Goal: Transaction & Acquisition: Purchase product/service

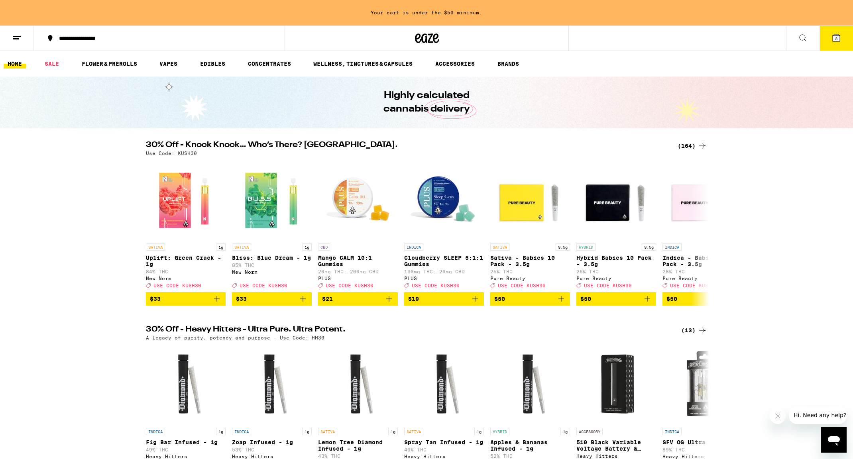
click at [699, 145] on icon at bounding box center [702, 146] width 10 height 10
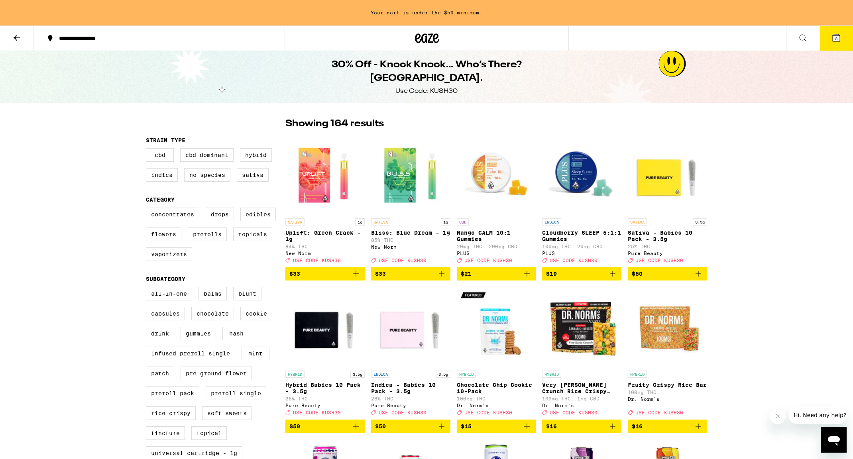
click at [14, 35] on icon at bounding box center [17, 38] width 10 height 10
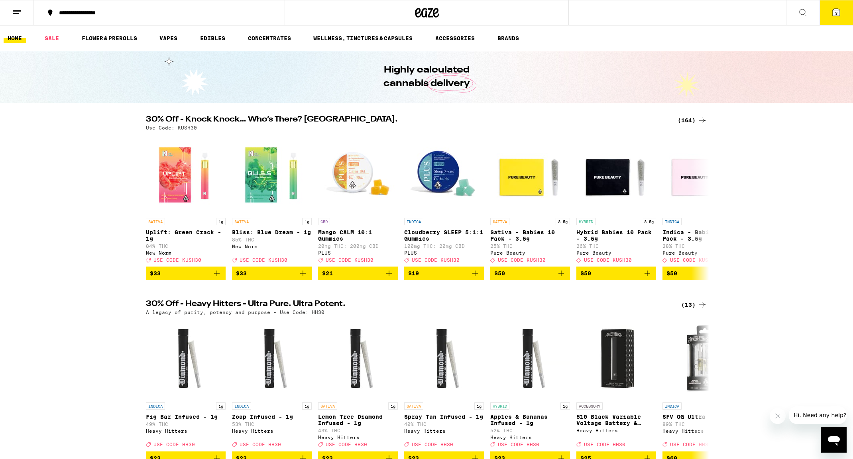
click at [700, 310] on icon at bounding box center [702, 305] width 10 height 10
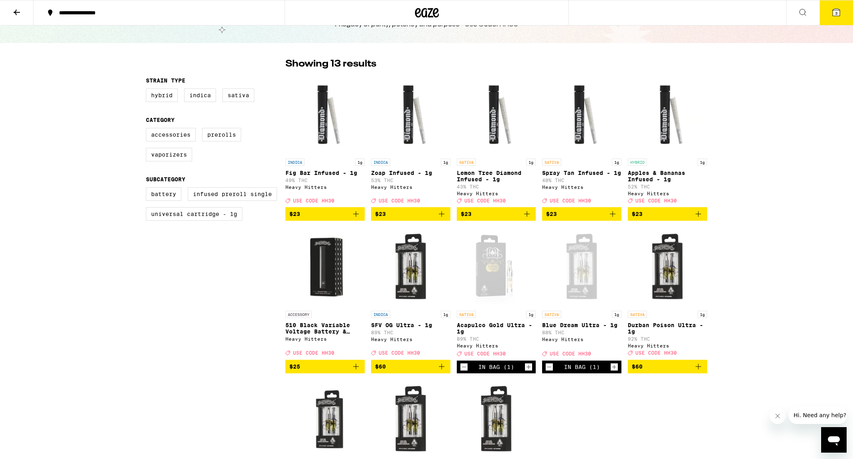
scroll to position [33, 0]
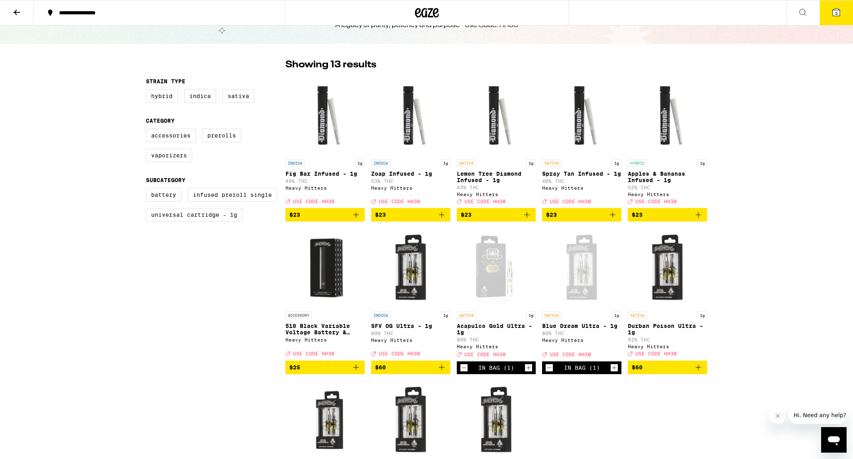
click at [246, 96] on label "Sativa" at bounding box center [238, 96] width 32 height 14
click at [148, 91] on input "Sativa" at bounding box center [147, 90] width 0 height 0
checkbox input "true"
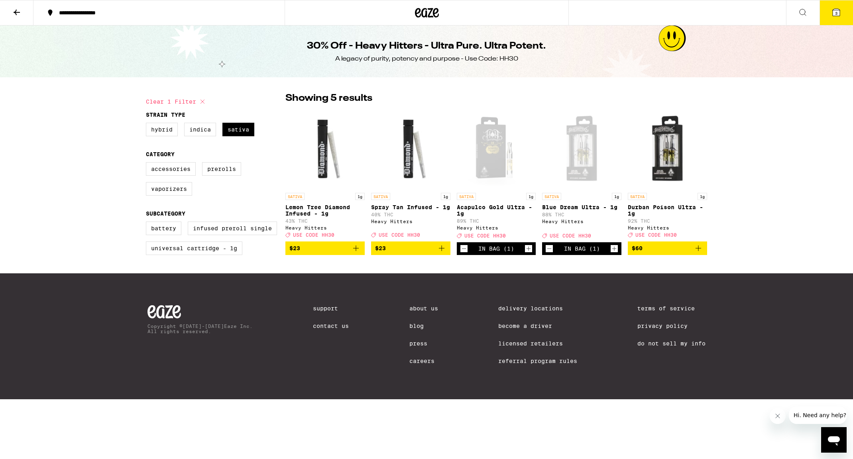
click at [15, 12] on icon at bounding box center [17, 13] width 6 height 6
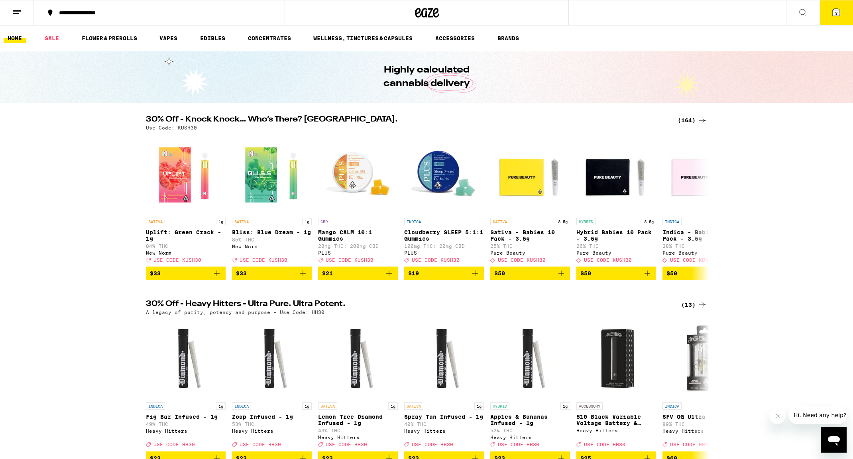
click at [702, 118] on icon at bounding box center [702, 121] width 10 height 10
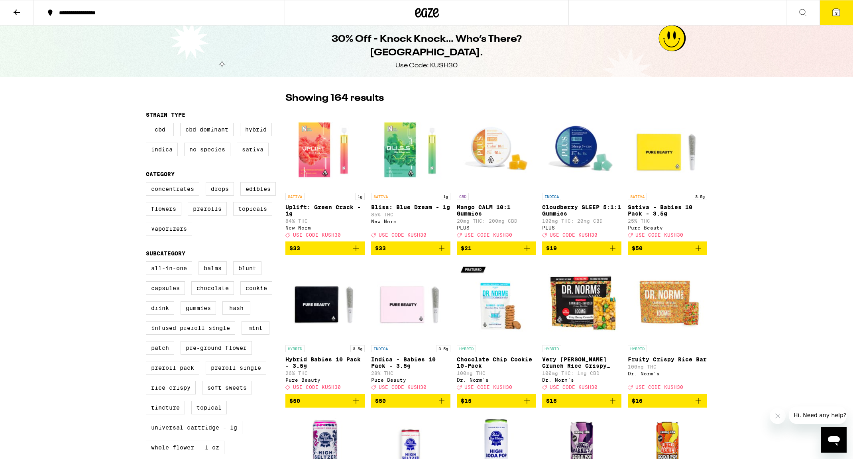
click at [256, 155] on label "Sativa" at bounding box center [253, 150] width 32 height 14
click at [148, 124] on input "Sativa" at bounding box center [147, 124] width 0 height 0
checkbox input "true"
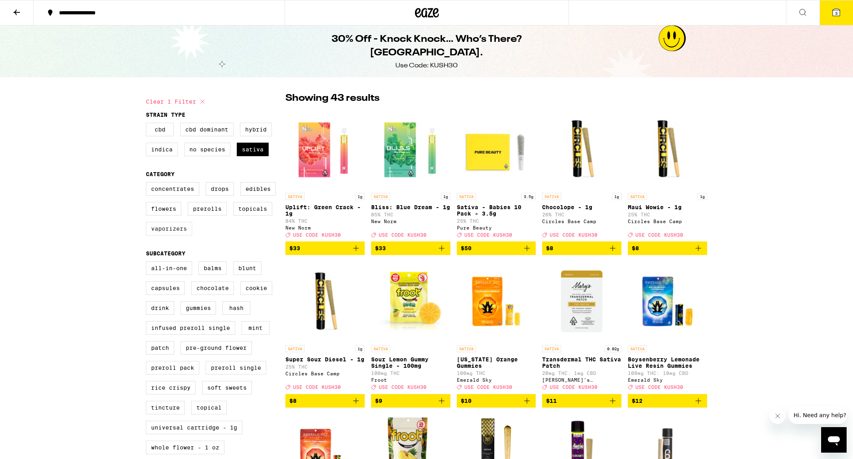
click at [174, 236] on label "Vaporizers" at bounding box center [169, 229] width 46 height 14
click at [148, 184] on input "Vaporizers" at bounding box center [147, 183] width 0 height 0
checkbox input "true"
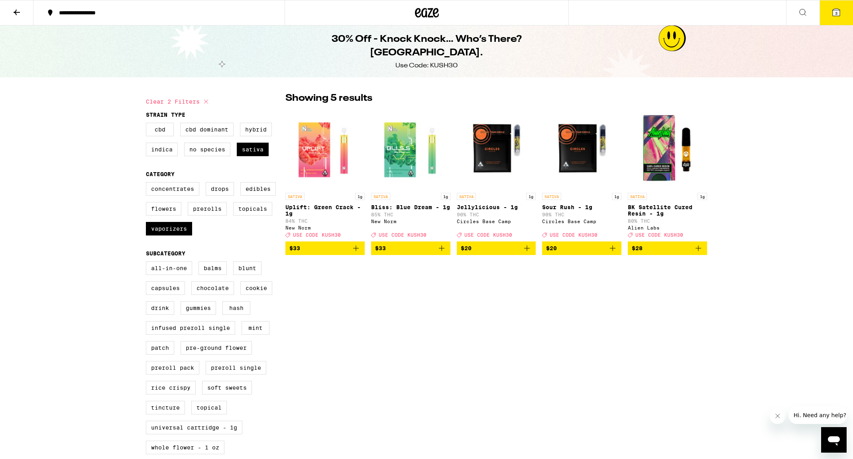
click at [829, 17] on button "3" at bounding box center [835, 12] width 33 height 25
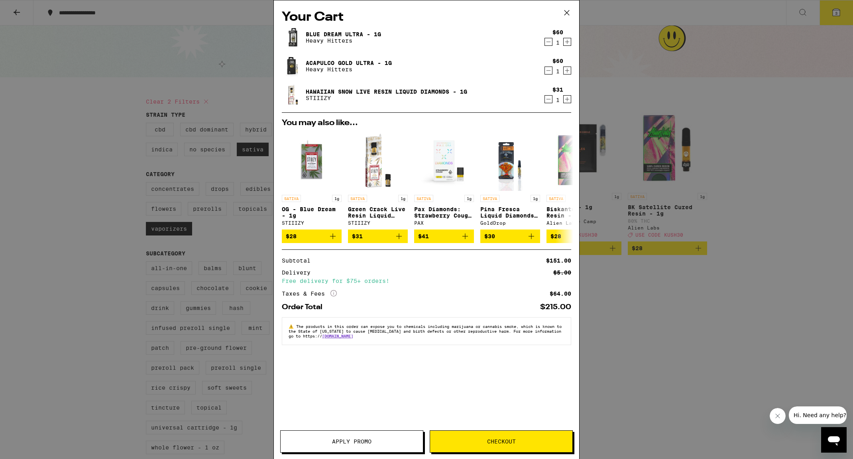
click at [67, 177] on div "Your Cart Blue Dream Ultra - 1g Heavy Hitters $60 1 Acapulco Gold Ultra - 1g He…" at bounding box center [426, 229] width 853 height 459
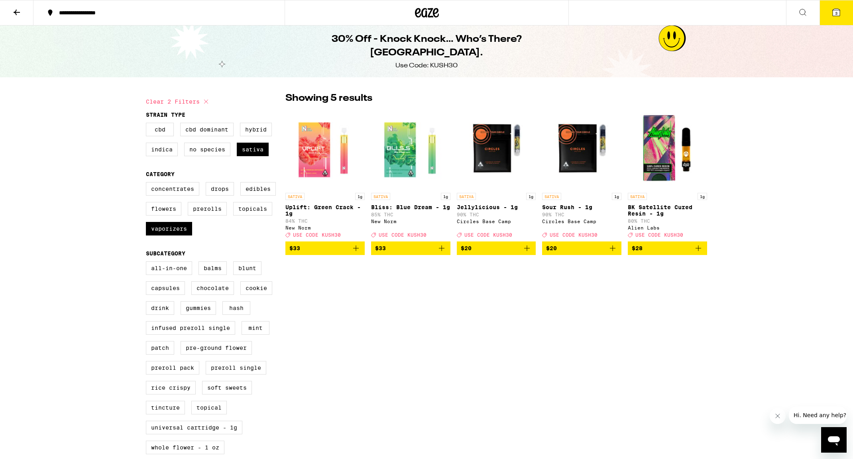
click at [837, 10] on icon at bounding box center [835, 12] width 7 height 7
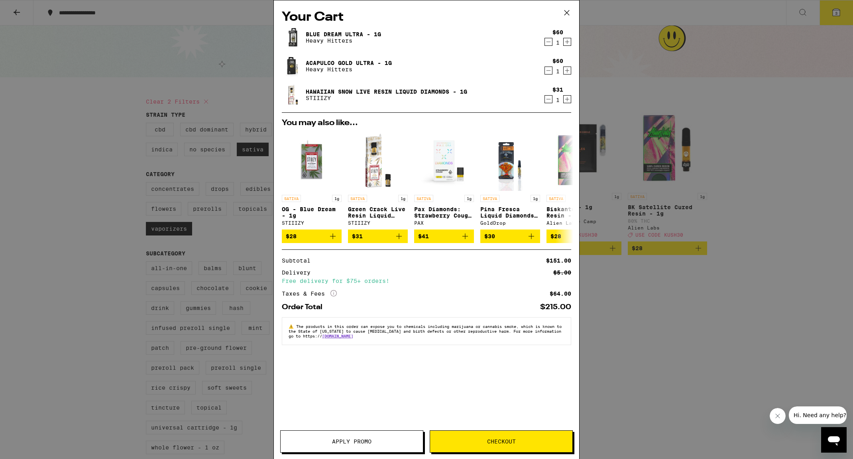
click at [349, 440] on span "Apply Promo" at bounding box center [351, 442] width 39 height 6
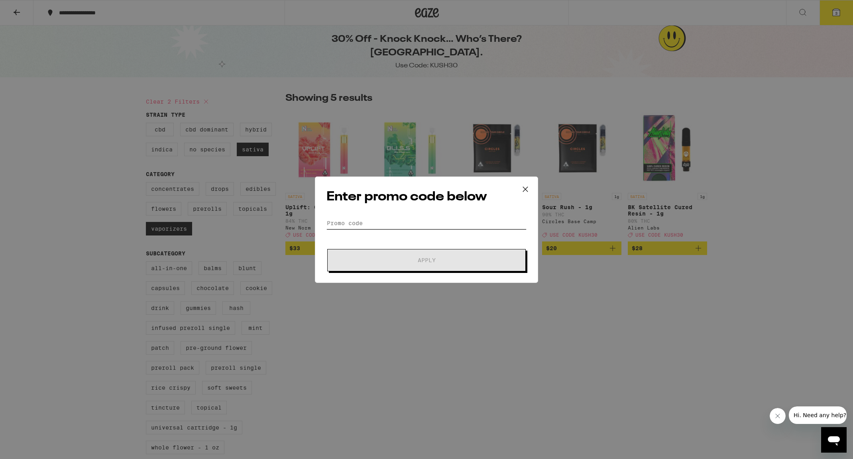
click at [380, 225] on input "Promo Code" at bounding box center [426, 223] width 200 height 12
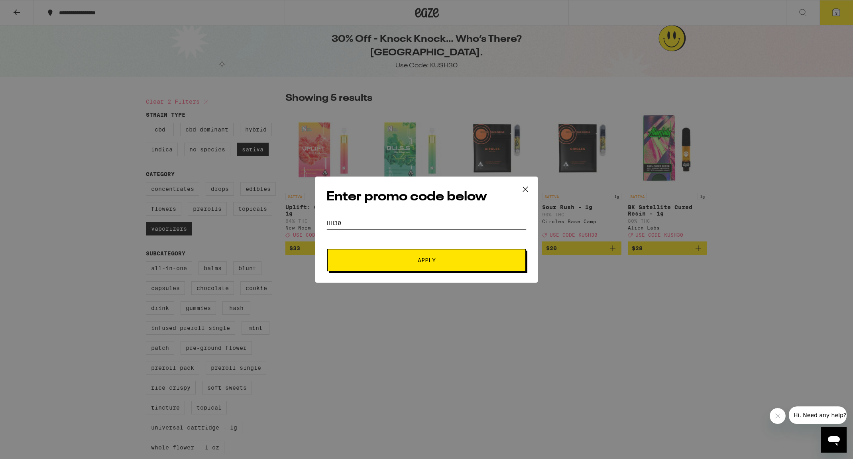
type input "HH30"
click at [416, 262] on span "Apply" at bounding box center [426, 260] width 143 height 6
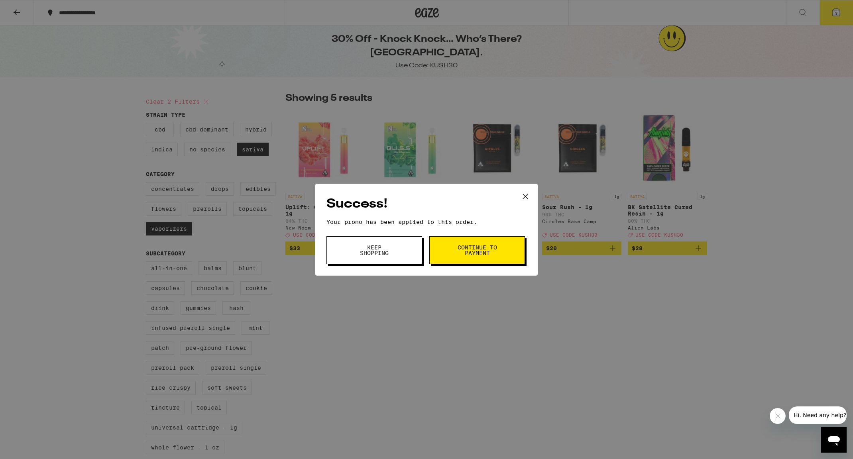
click at [462, 257] on button "Continue to payment" at bounding box center [477, 250] width 96 height 28
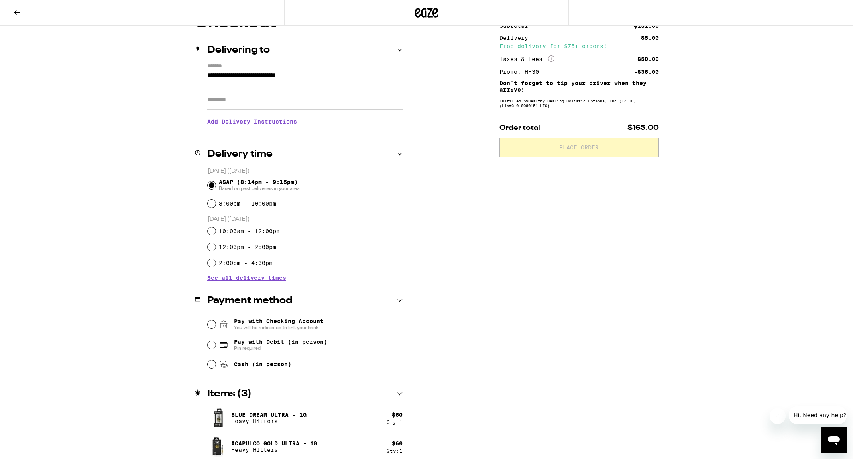
scroll to position [116, 0]
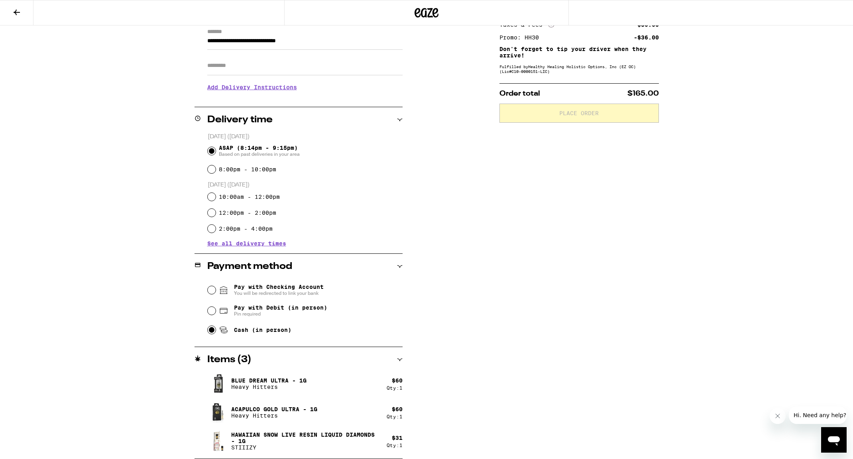
click at [213, 333] on input "Cash (in person)" at bounding box center [212, 330] width 8 height 8
radio input "true"
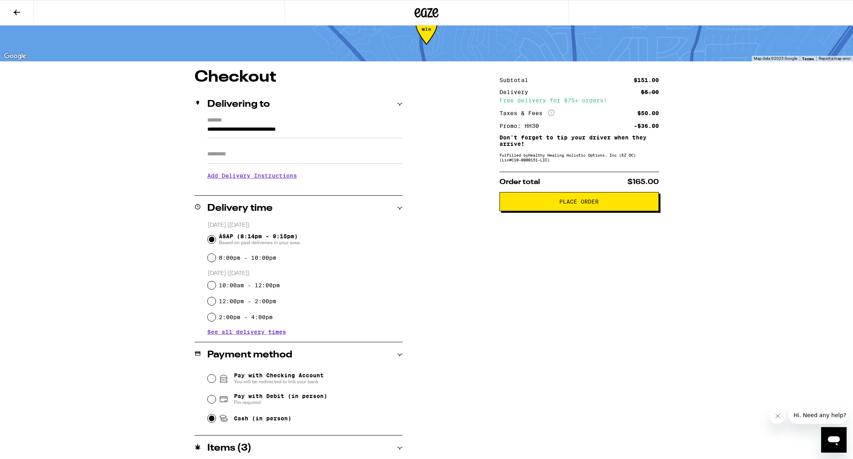
scroll to position [19, 0]
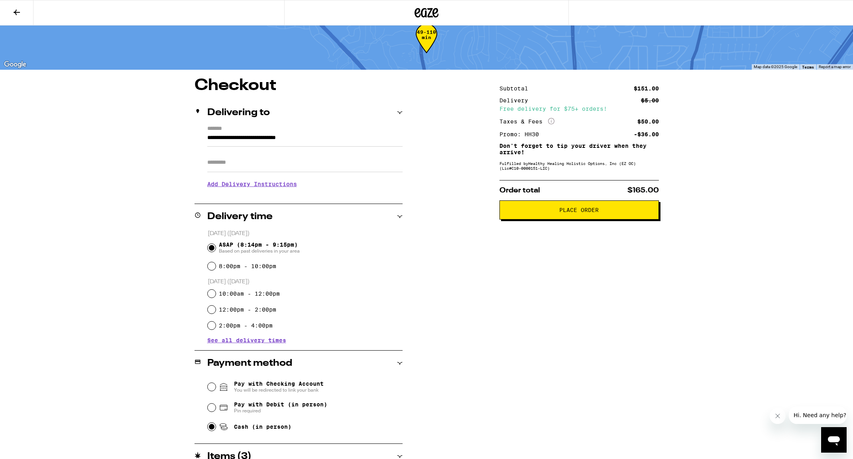
click at [614, 220] on button "Place Order" at bounding box center [578, 209] width 159 height 19
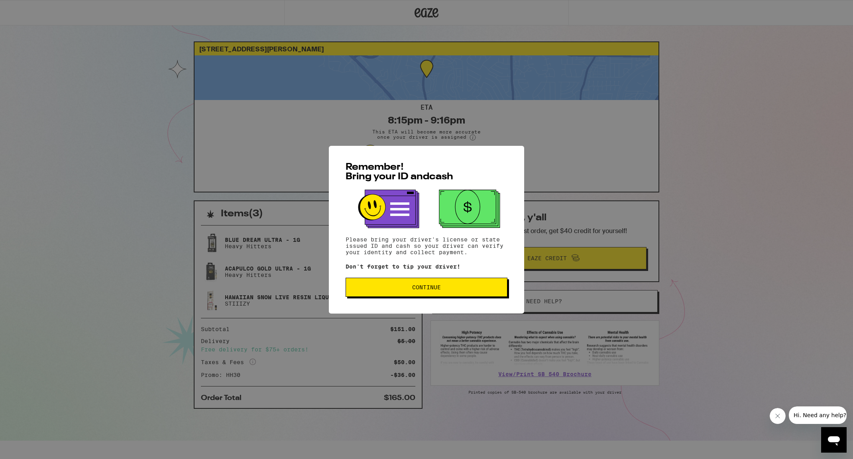
click at [452, 290] on span "Continue" at bounding box center [426, 288] width 148 height 6
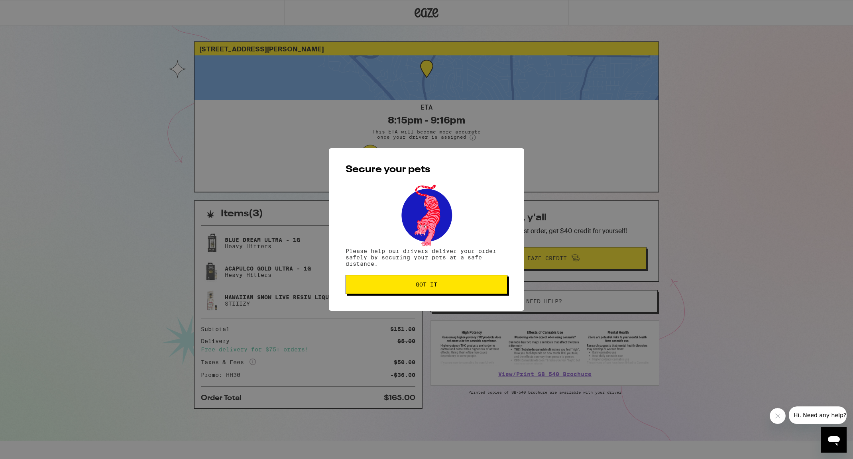
click at [451, 287] on span "Got it" at bounding box center [426, 285] width 148 height 6
